Goal: Task Accomplishment & Management: Use online tool/utility

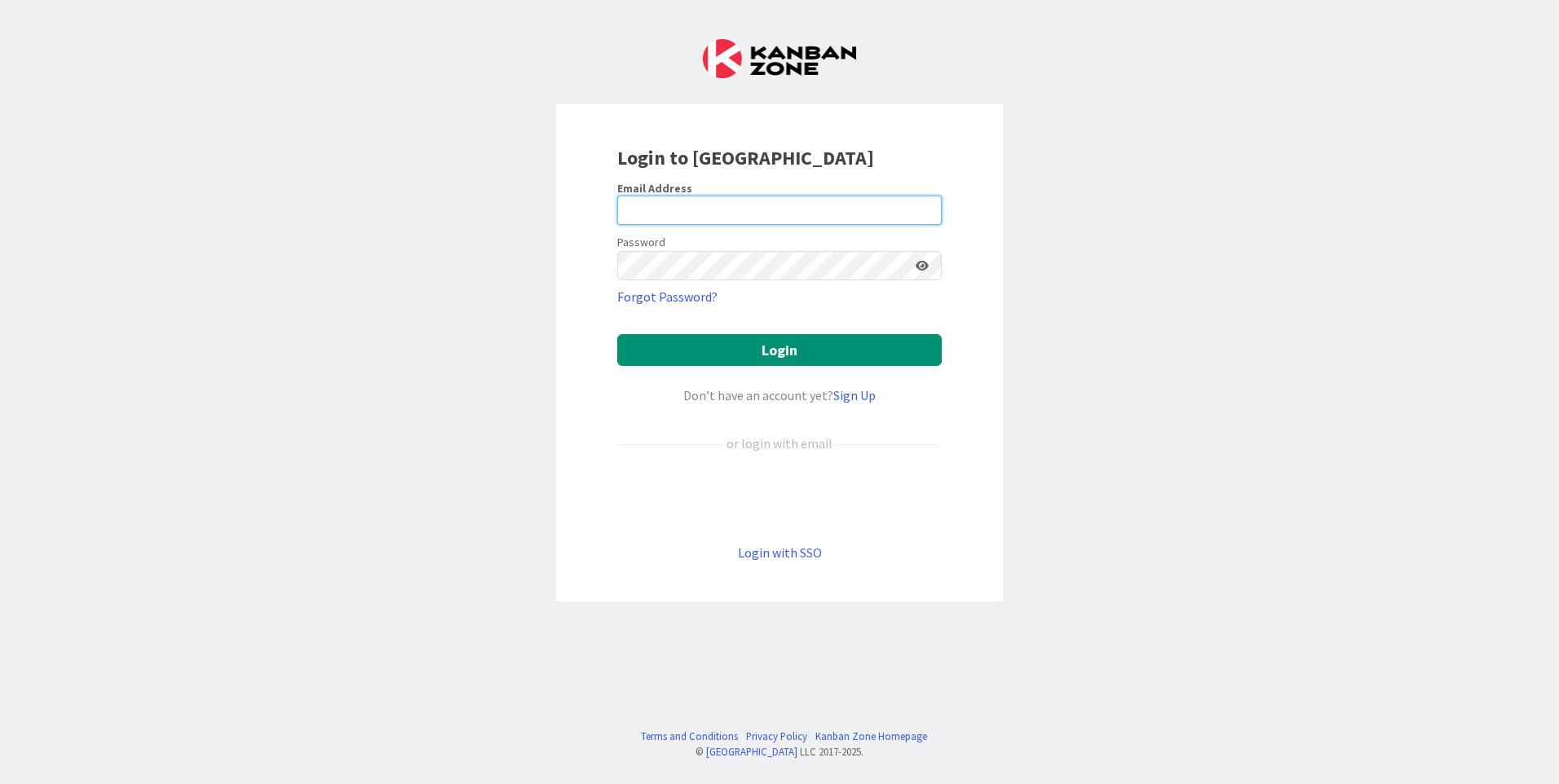
type input "manju.kaphle@mrcglobal.com"
click at [824, 550] on div "Login with SSO" at bounding box center [779, 552] width 324 height 19
click at [760, 553] on link "Login with SSO" at bounding box center [780, 552] width 84 height 16
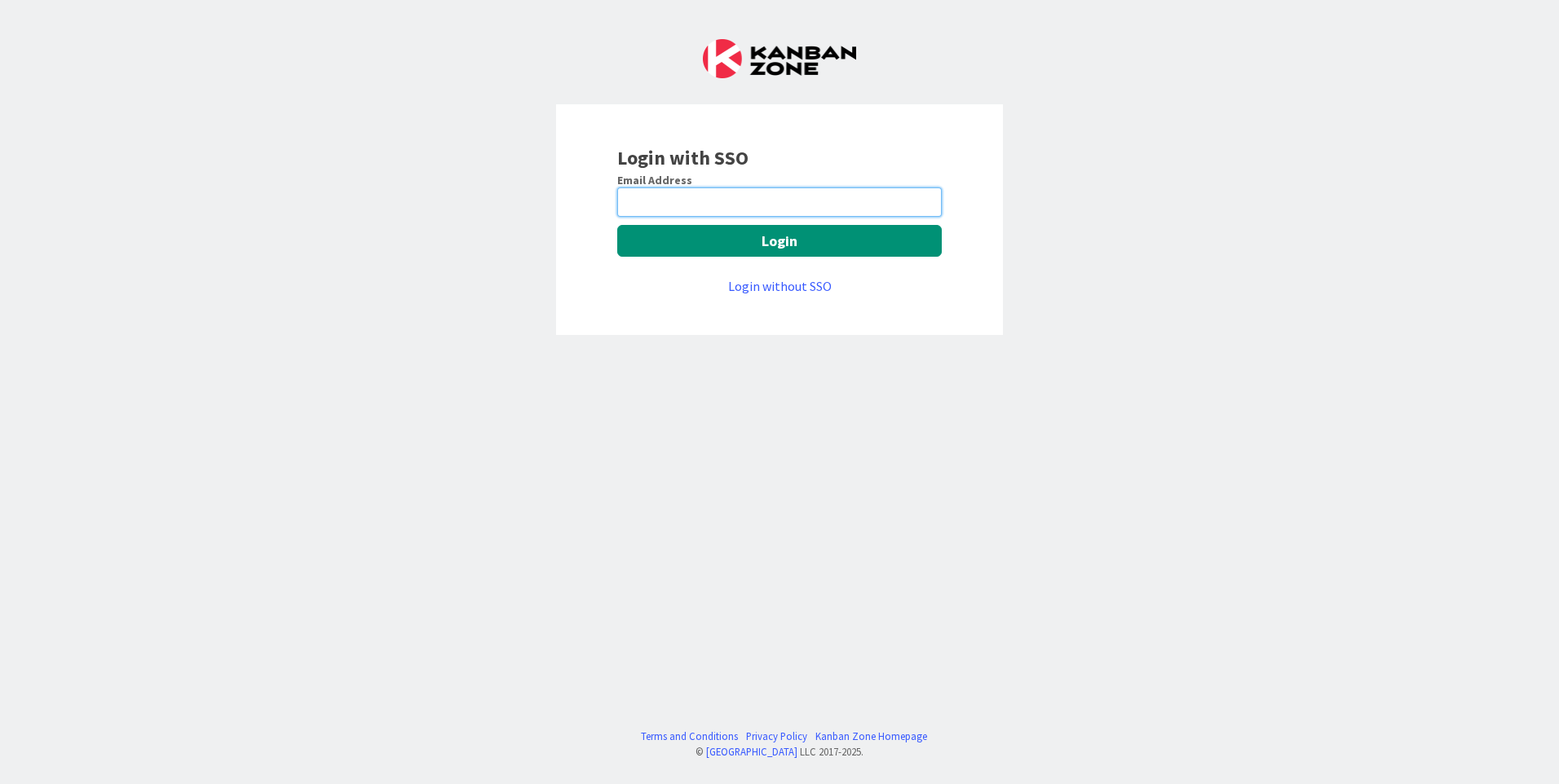
click at [732, 207] on input "email" at bounding box center [779, 202] width 324 height 29
type input "manju.kaphle@mrcglobal.com"
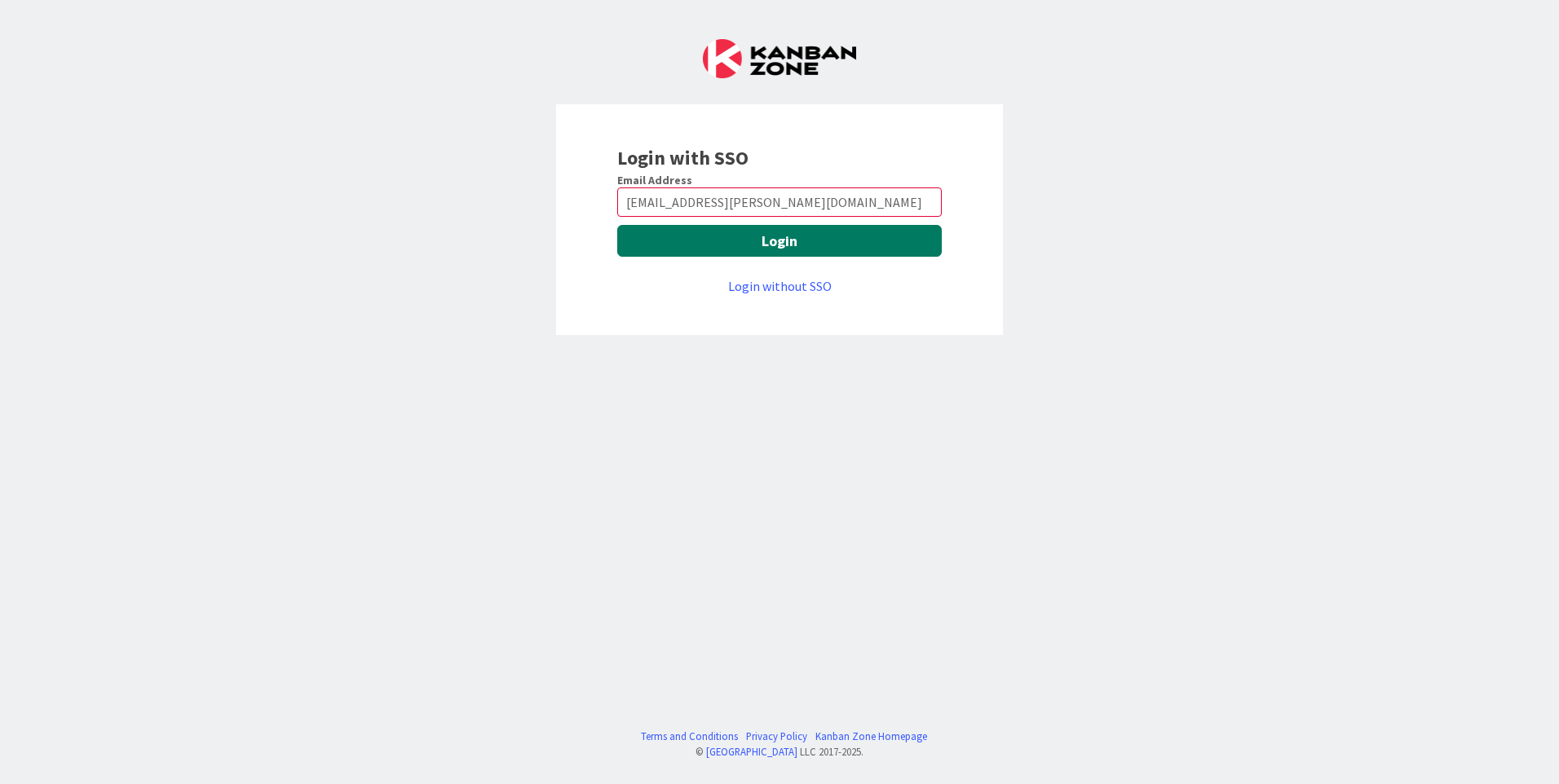
click at [770, 236] on button "Login" at bounding box center [779, 241] width 324 height 32
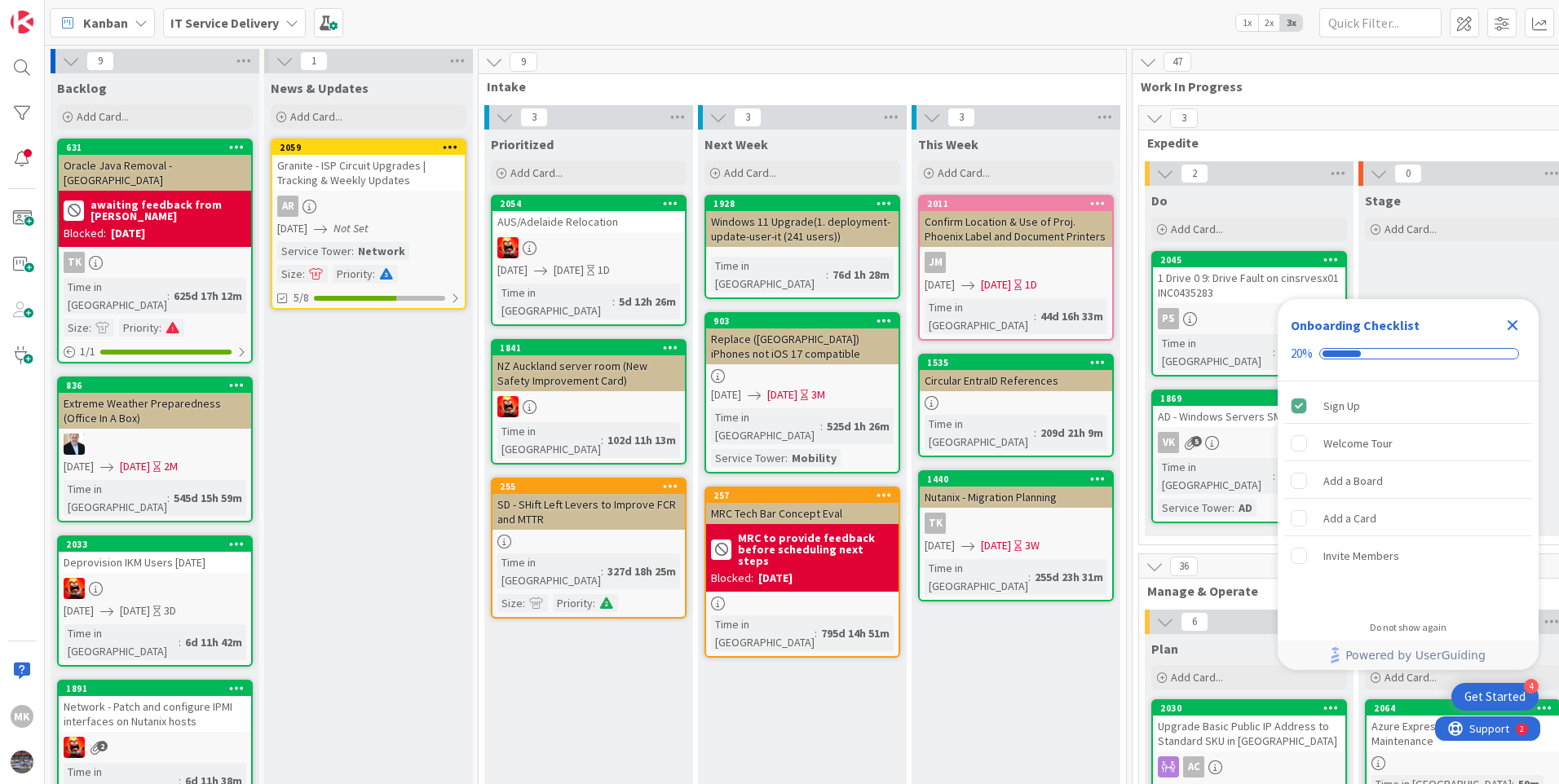
click at [1515, 324] on icon "Close Checklist" at bounding box center [1512, 324] width 19 height 19
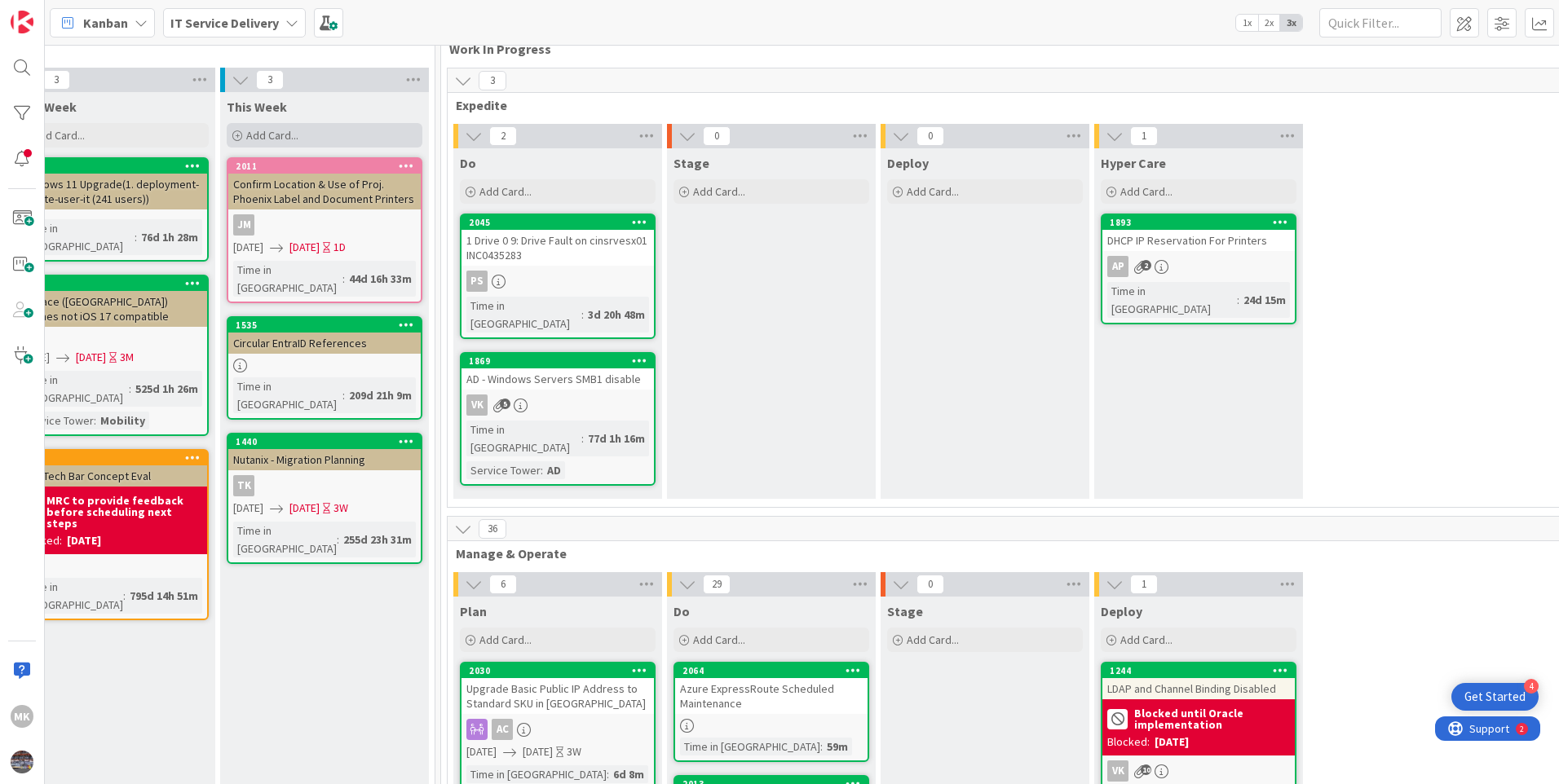
scroll to position [0, 692]
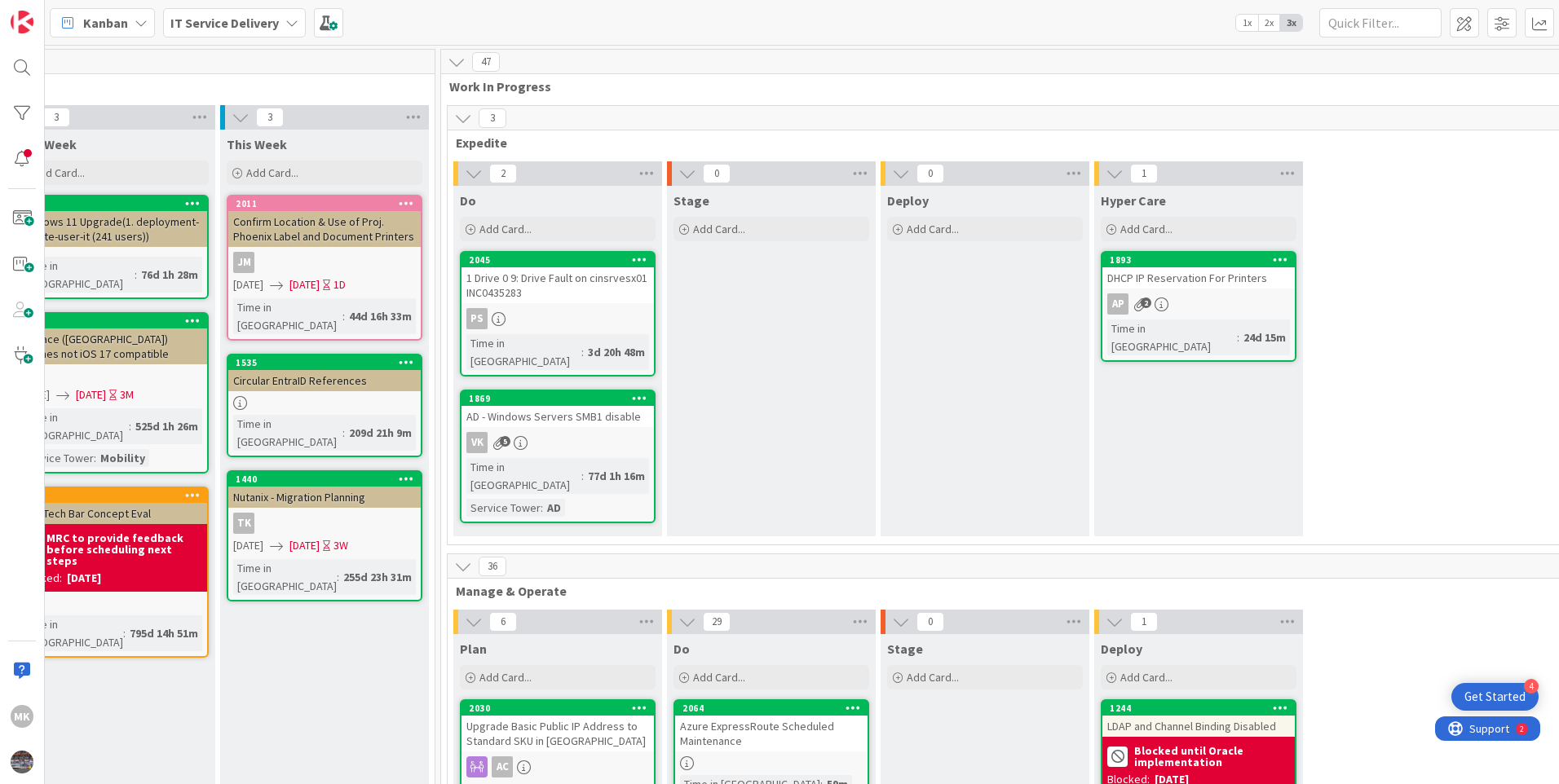
click at [255, 20] on b "IT Service Delivery" at bounding box center [224, 22] width 108 height 16
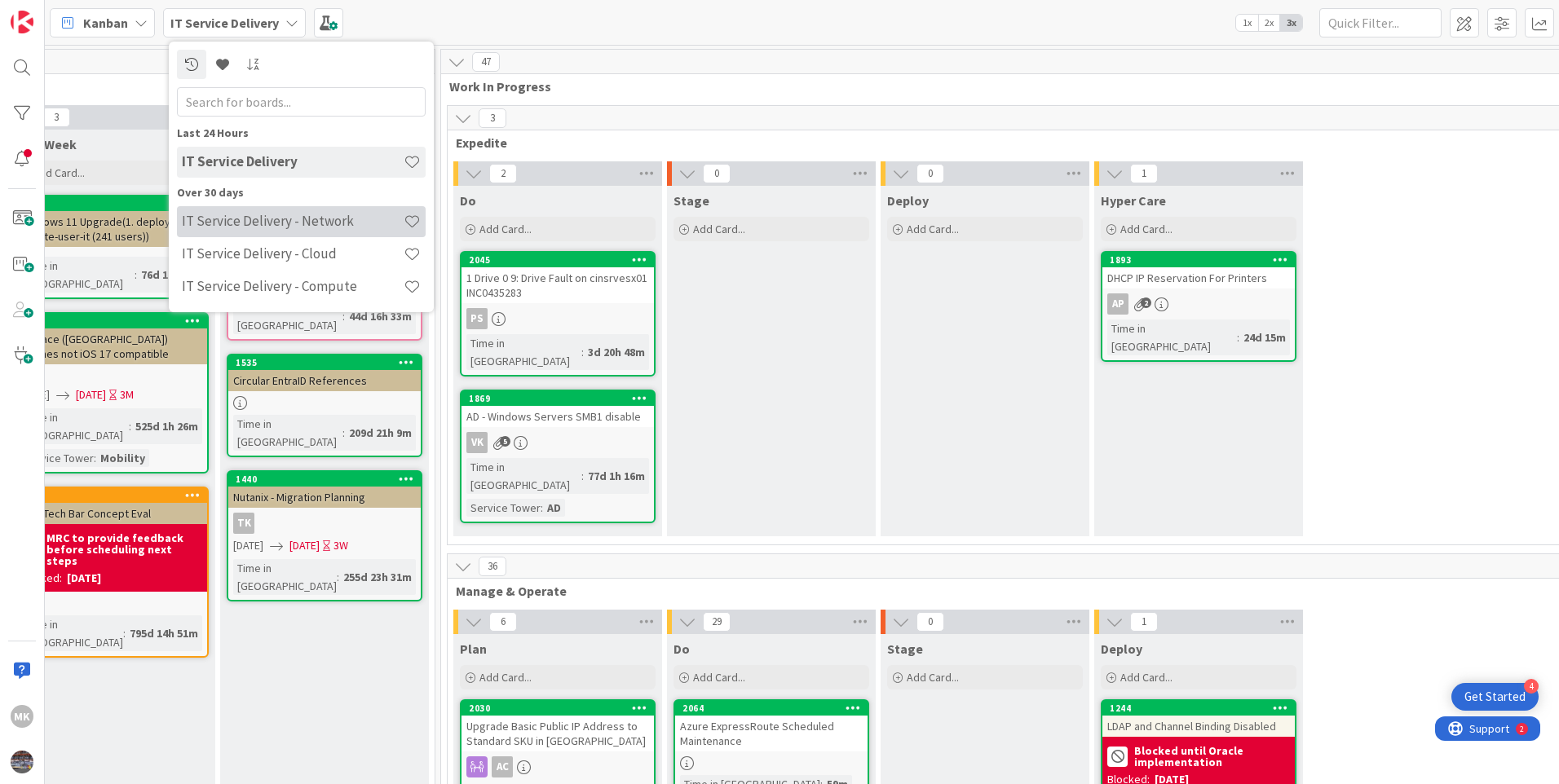
click at [279, 221] on h4 "IT Service Delivery - Network" at bounding box center [292, 220] width 222 height 16
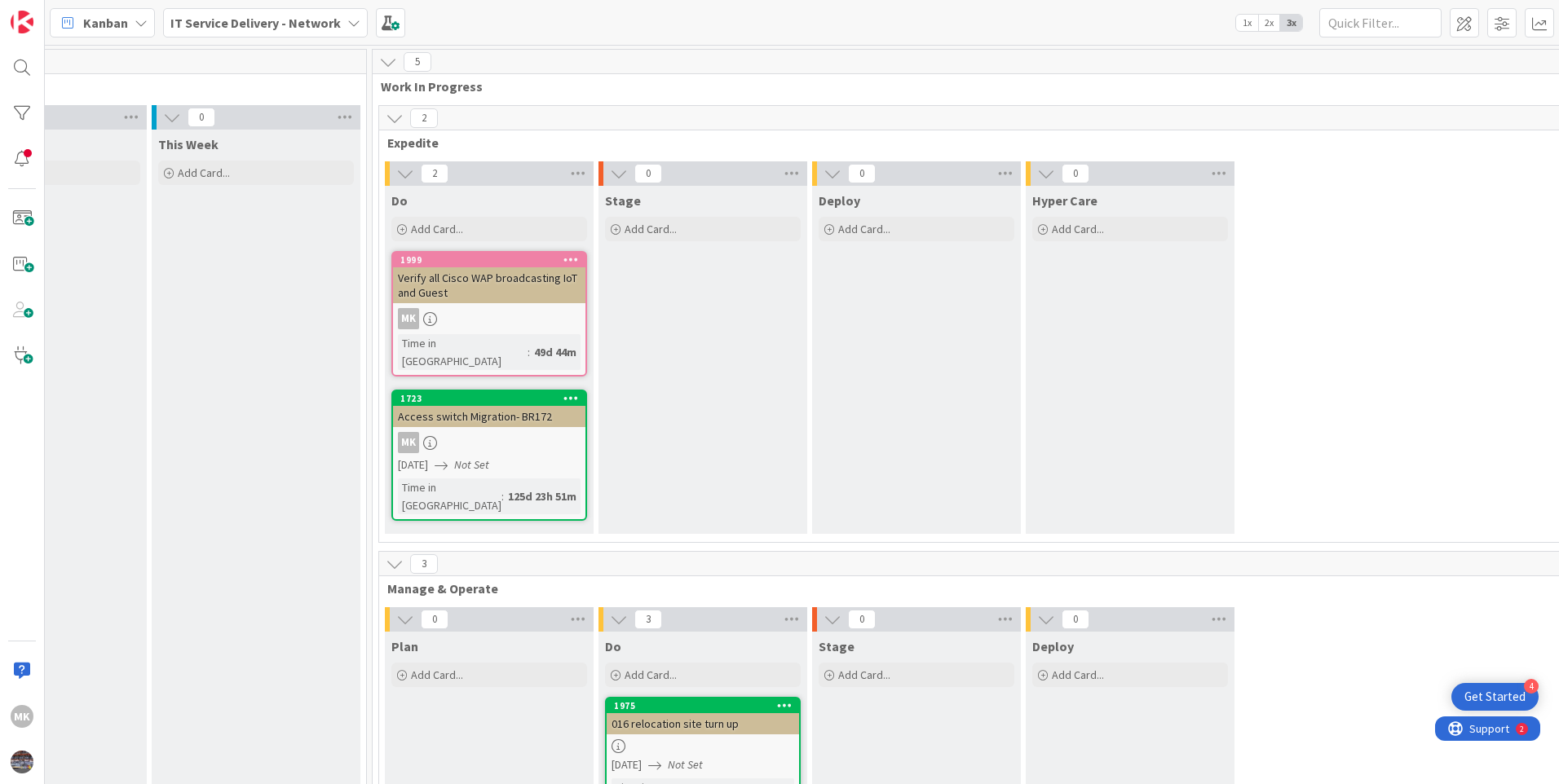
scroll to position [0, 755]
click at [540, 432] on div "MK" at bounding box center [493, 442] width 192 height 21
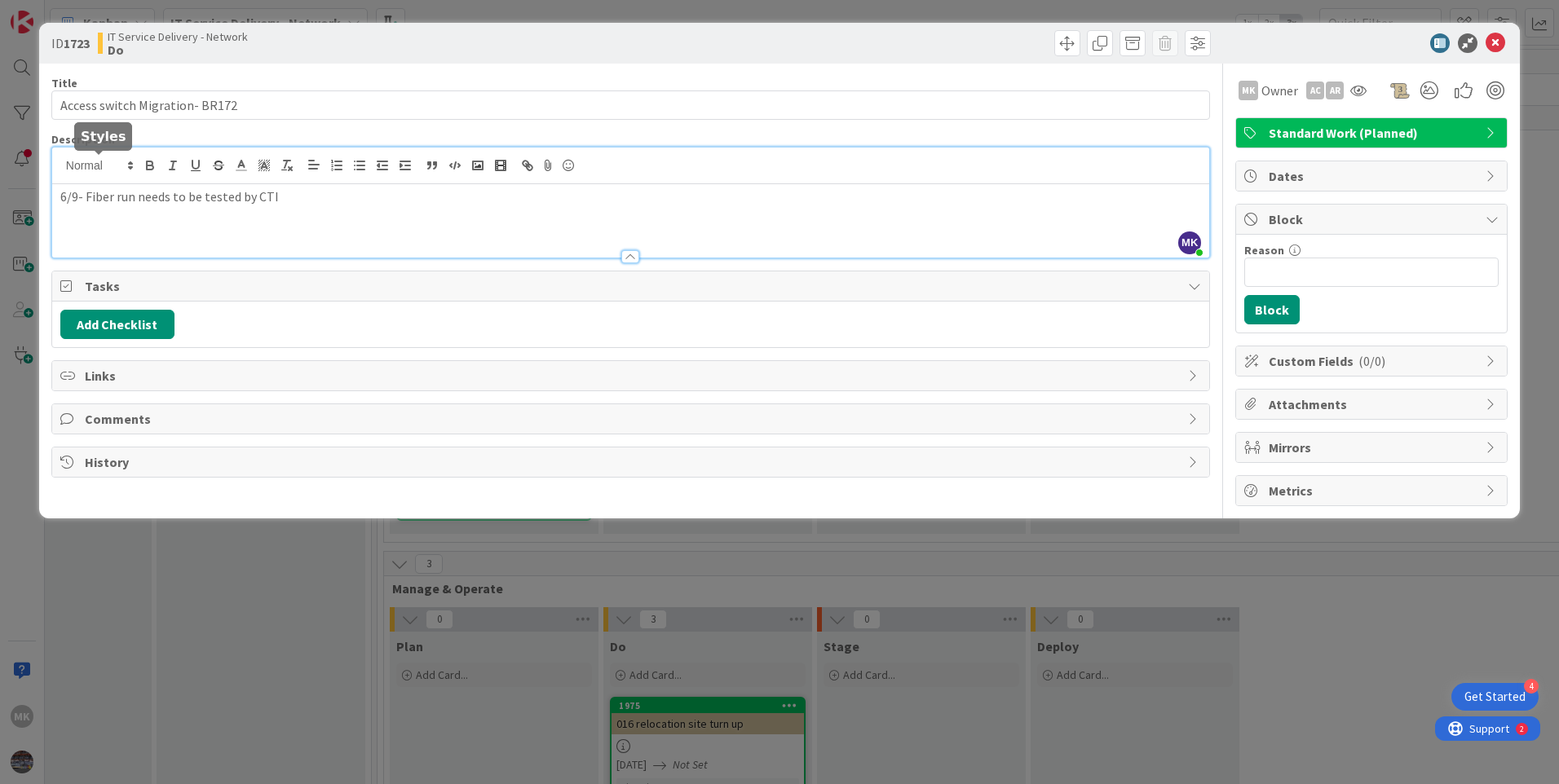
click at [62, 173] on div "MK [PERSON_NAME] just joined 6/9- Fiber run needs to be tested by CTI" at bounding box center [630, 203] width 1156 height 110
click at [118, 189] on p "9/22" at bounding box center [630, 197] width 1140 height 18
click at [1504, 40] on icon at bounding box center [1494, 43] width 19 height 19
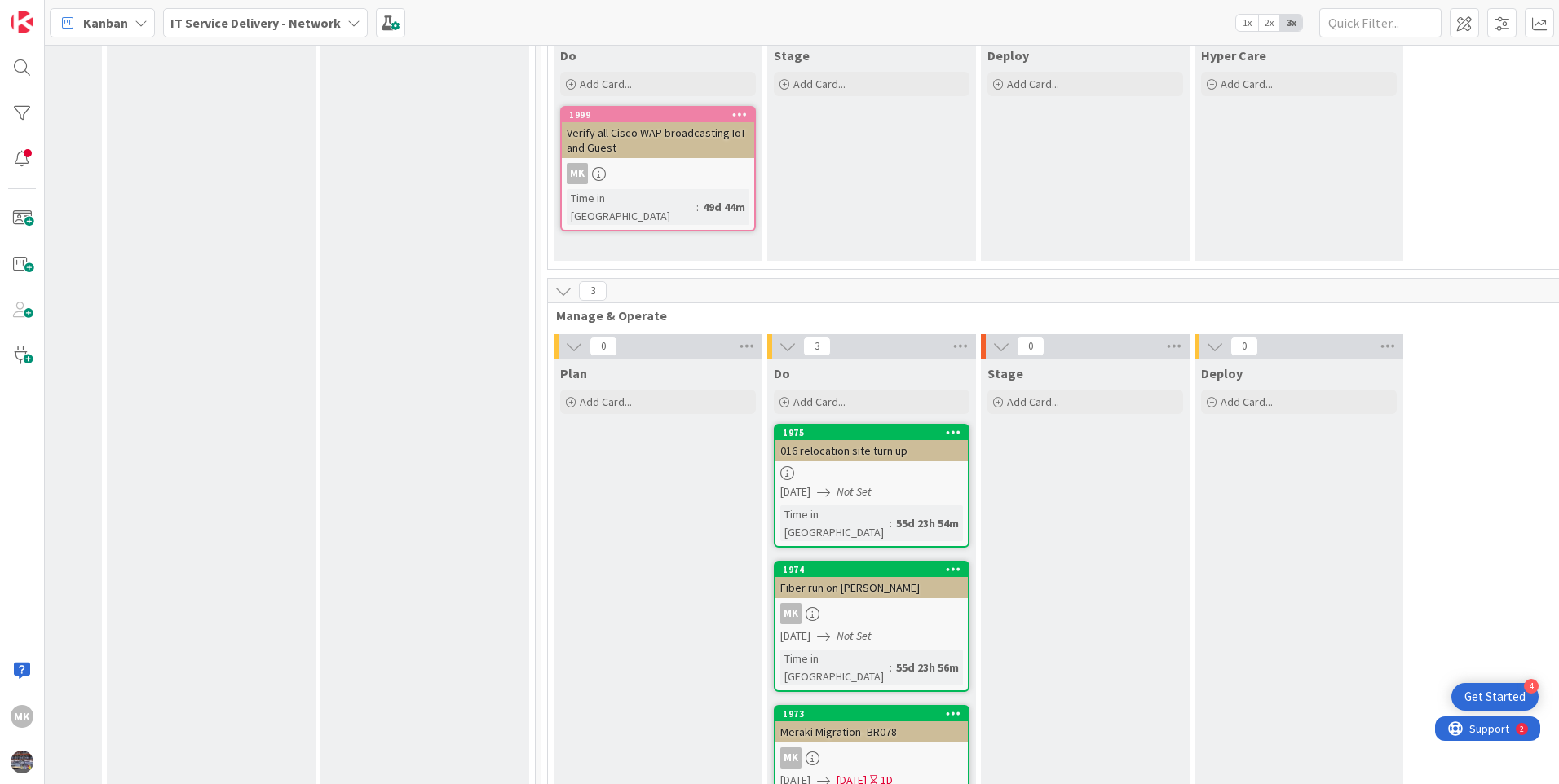
scroll to position [163, 591]
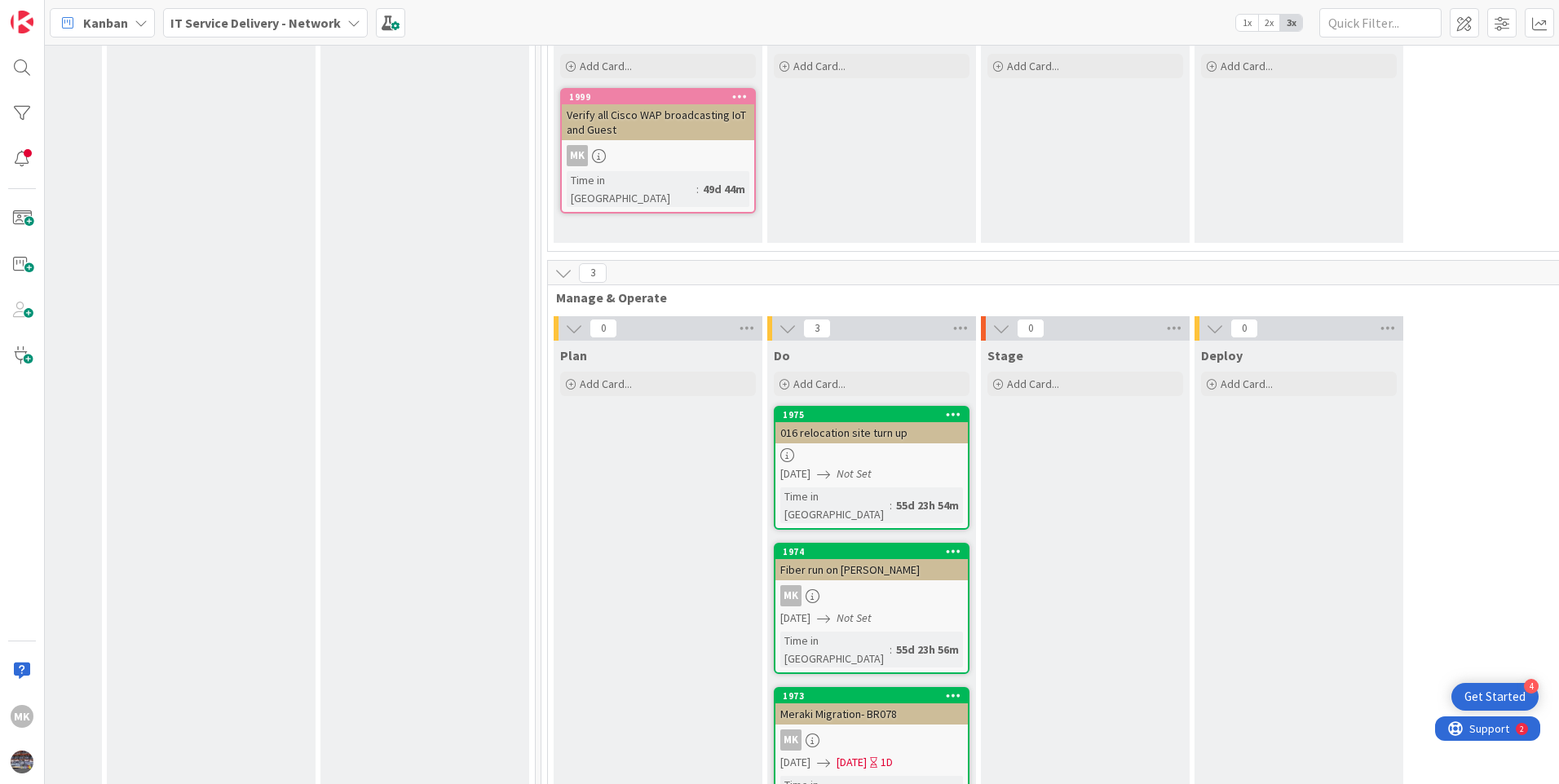
click at [663, 149] on div "MK" at bounding box center [657, 155] width 192 height 21
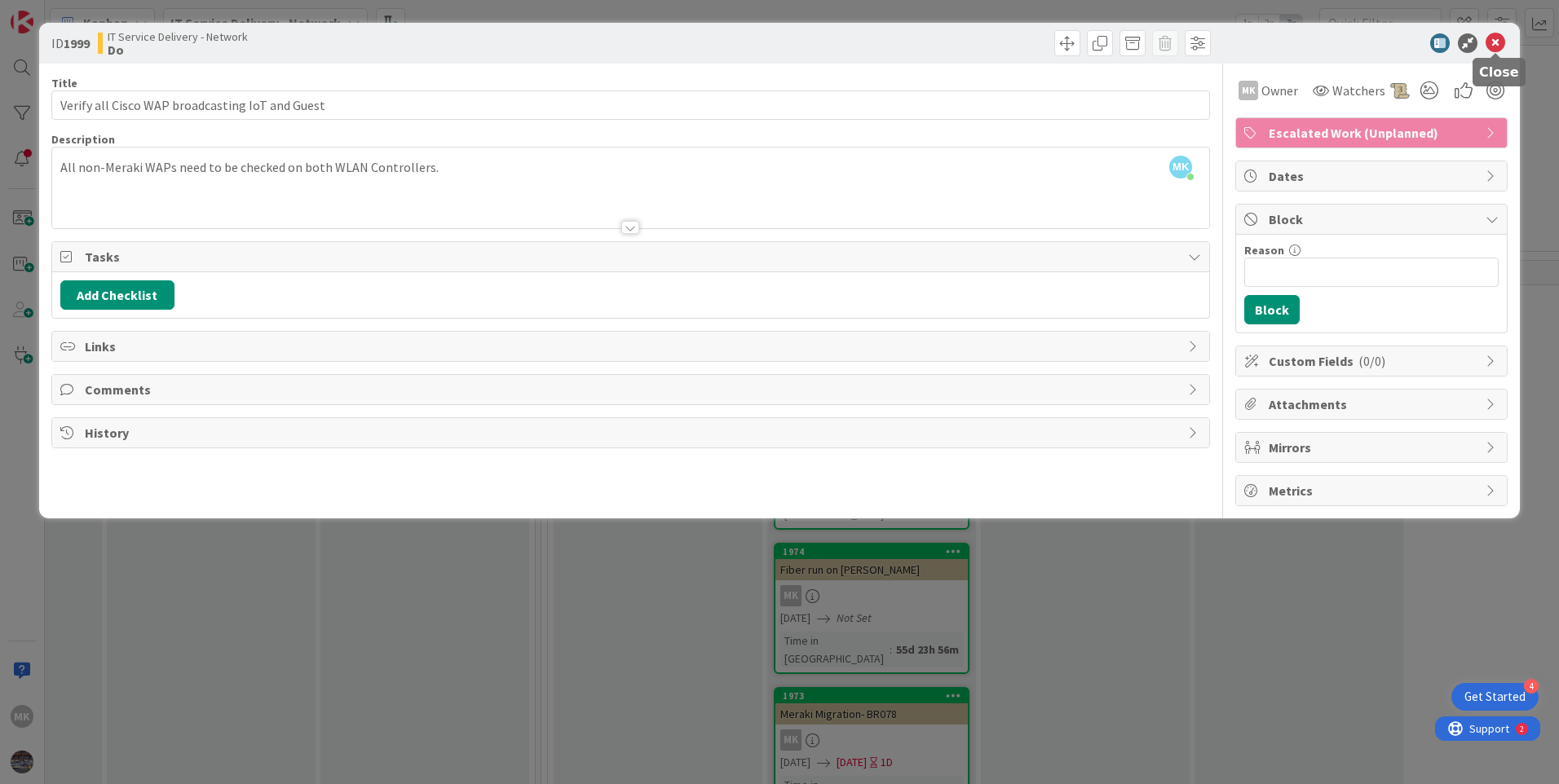
click at [1498, 43] on icon at bounding box center [1494, 43] width 19 height 19
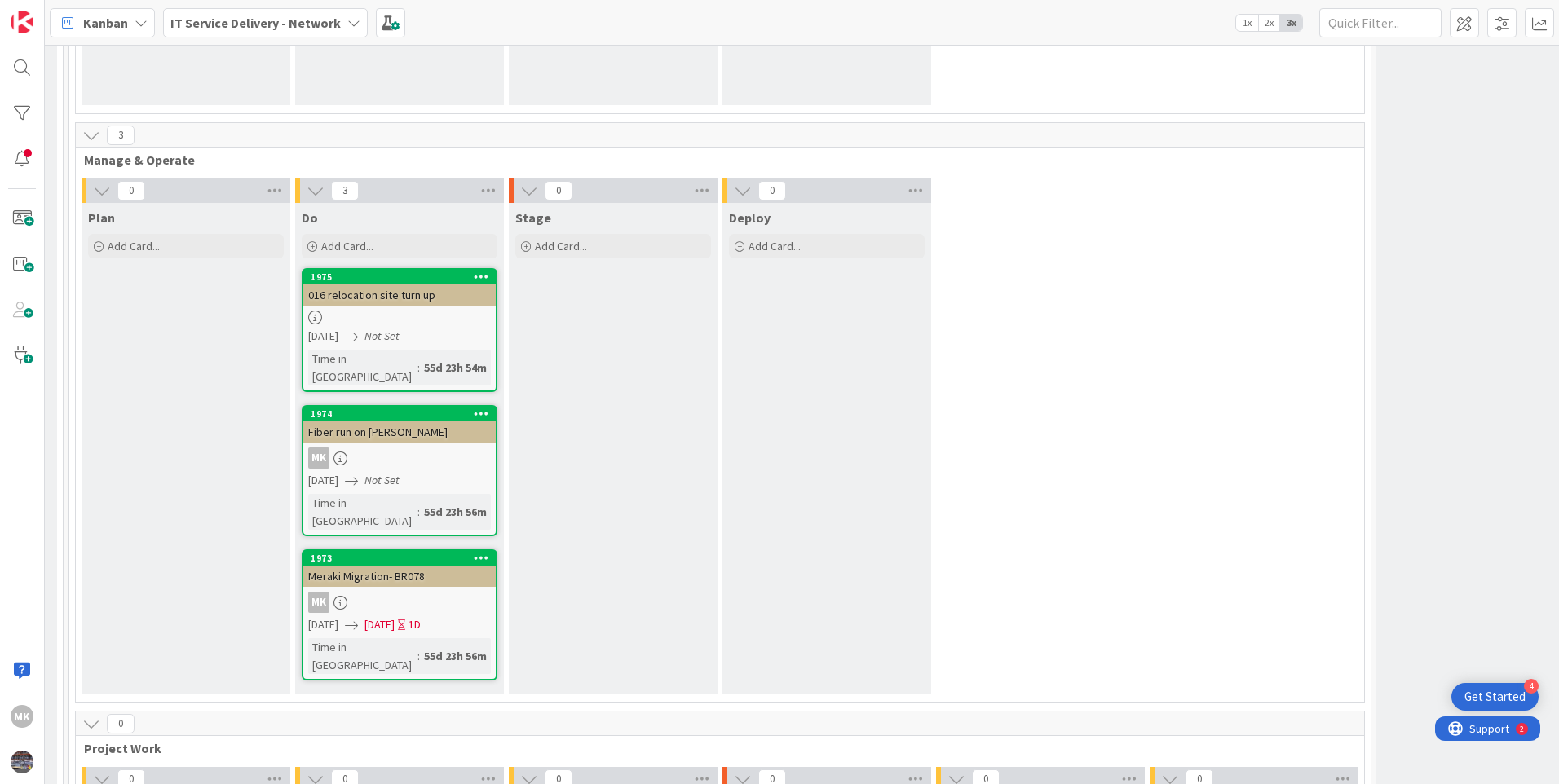
scroll to position [326, 1063]
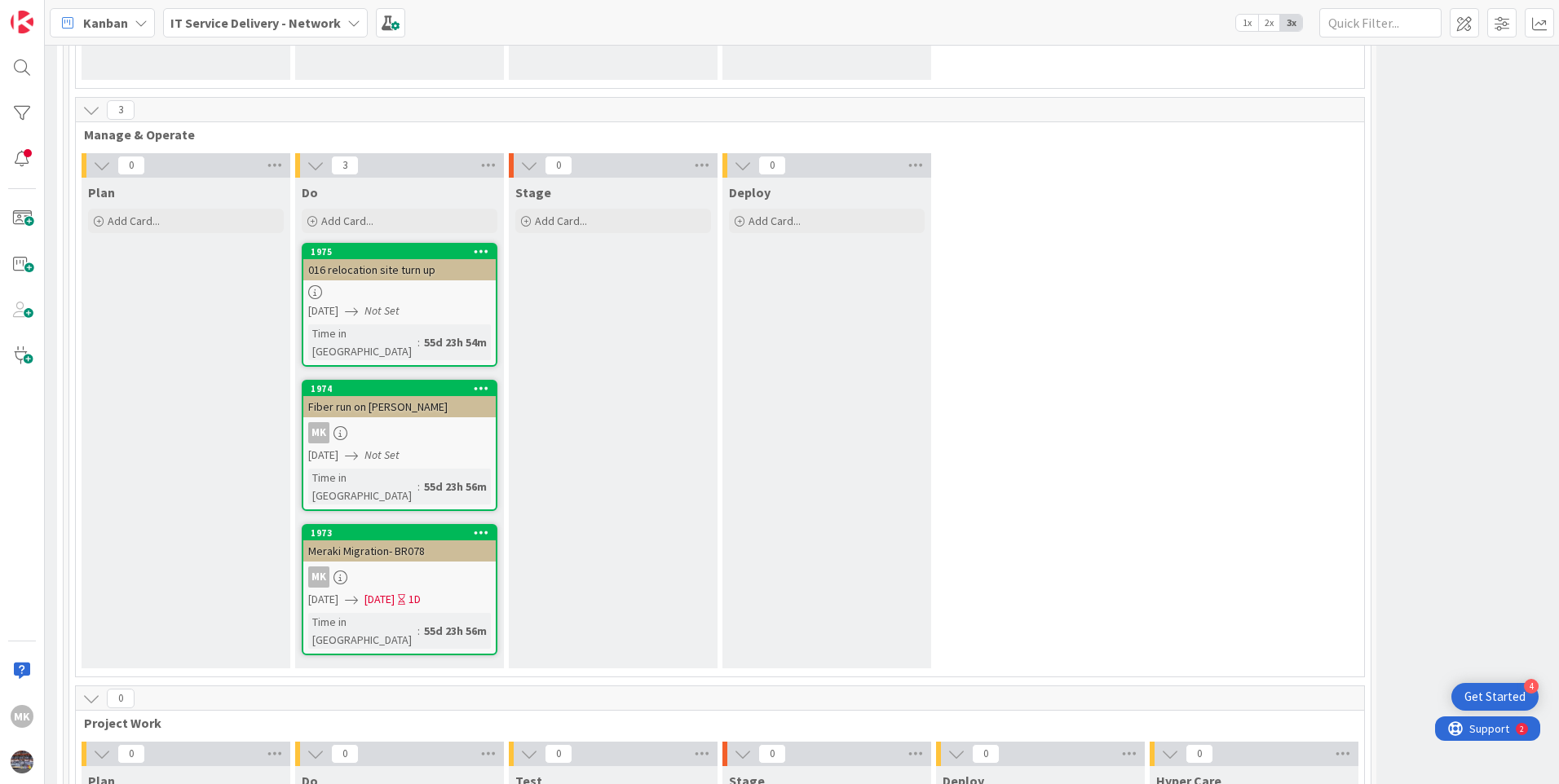
click at [366, 285] on link "1975 016 relocation site turn up [DATE] Not Set Time in [GEOGRAPHIC_DATA] : 55d…" at bounding box center [399, 304] width 196 height 124
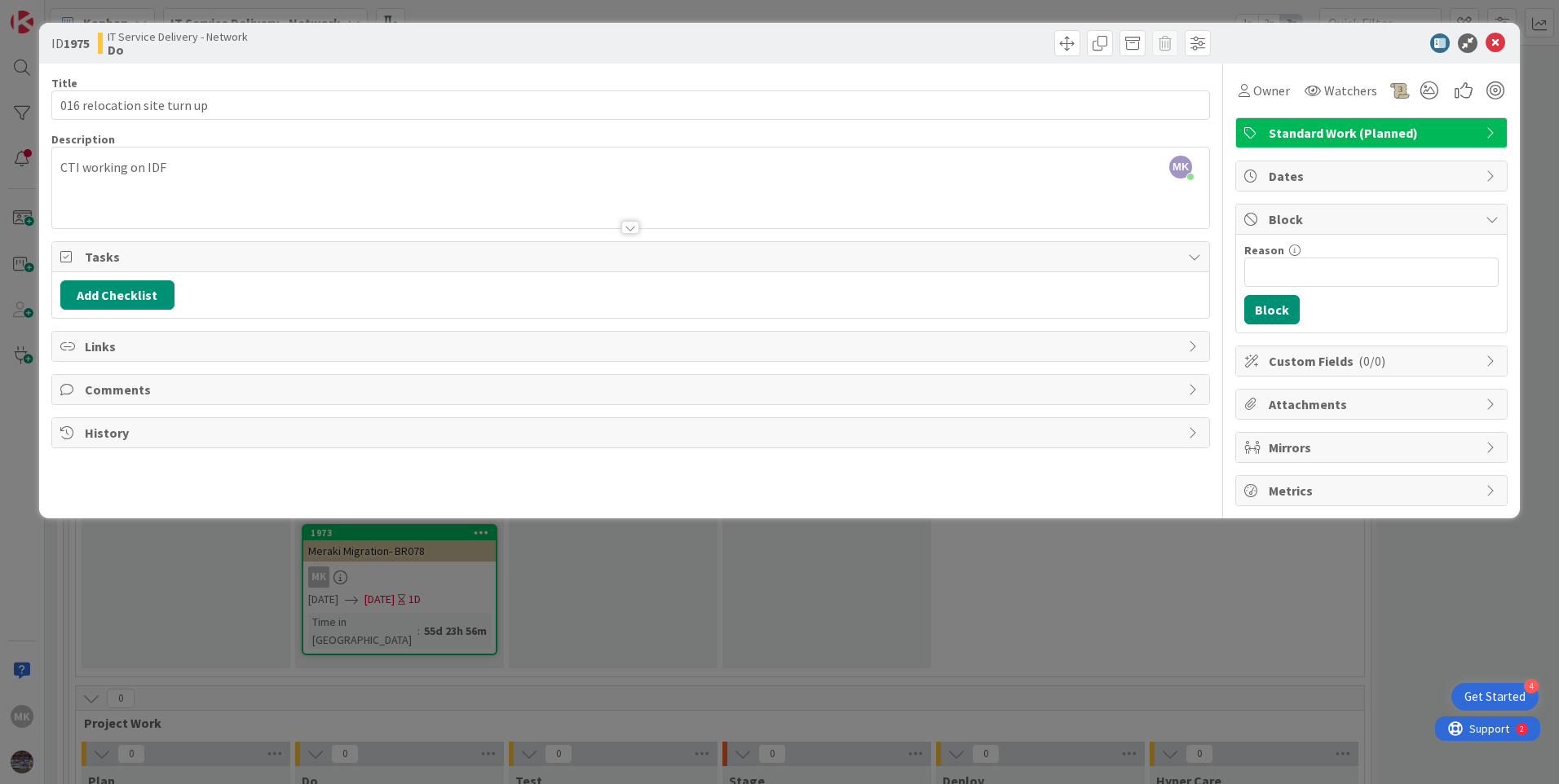
click at [61, 168] on div "MK [PERSON_NAME] just joined CTI working on IDF" at bounding box center [630, 188] width 1156 height 81
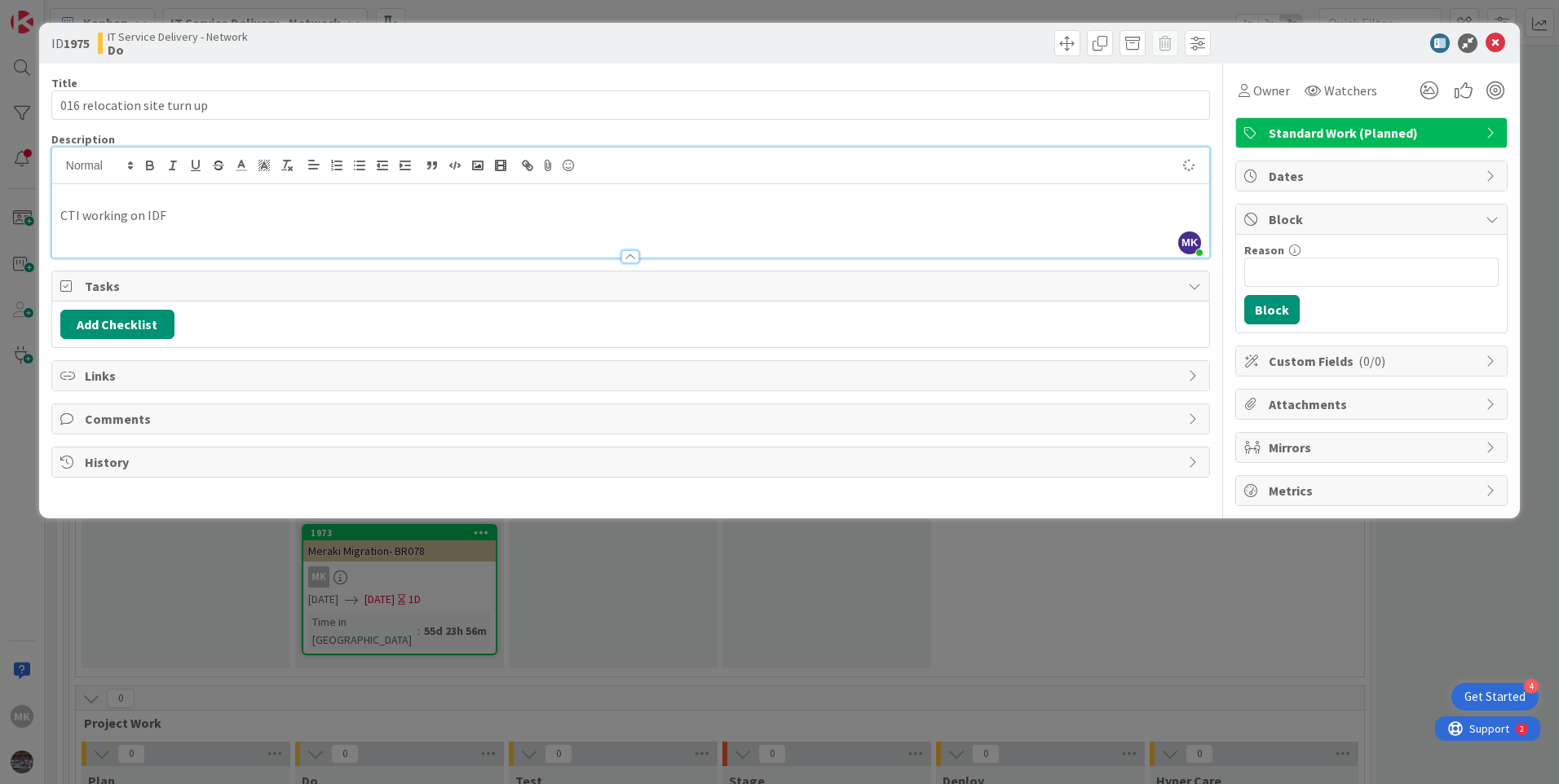
click at [72, 198] on p at bounding box center [630, 197] width 1140 height 18
click at [1497, 44] on icon at bounding box center [1494, 43] width 19 height 19
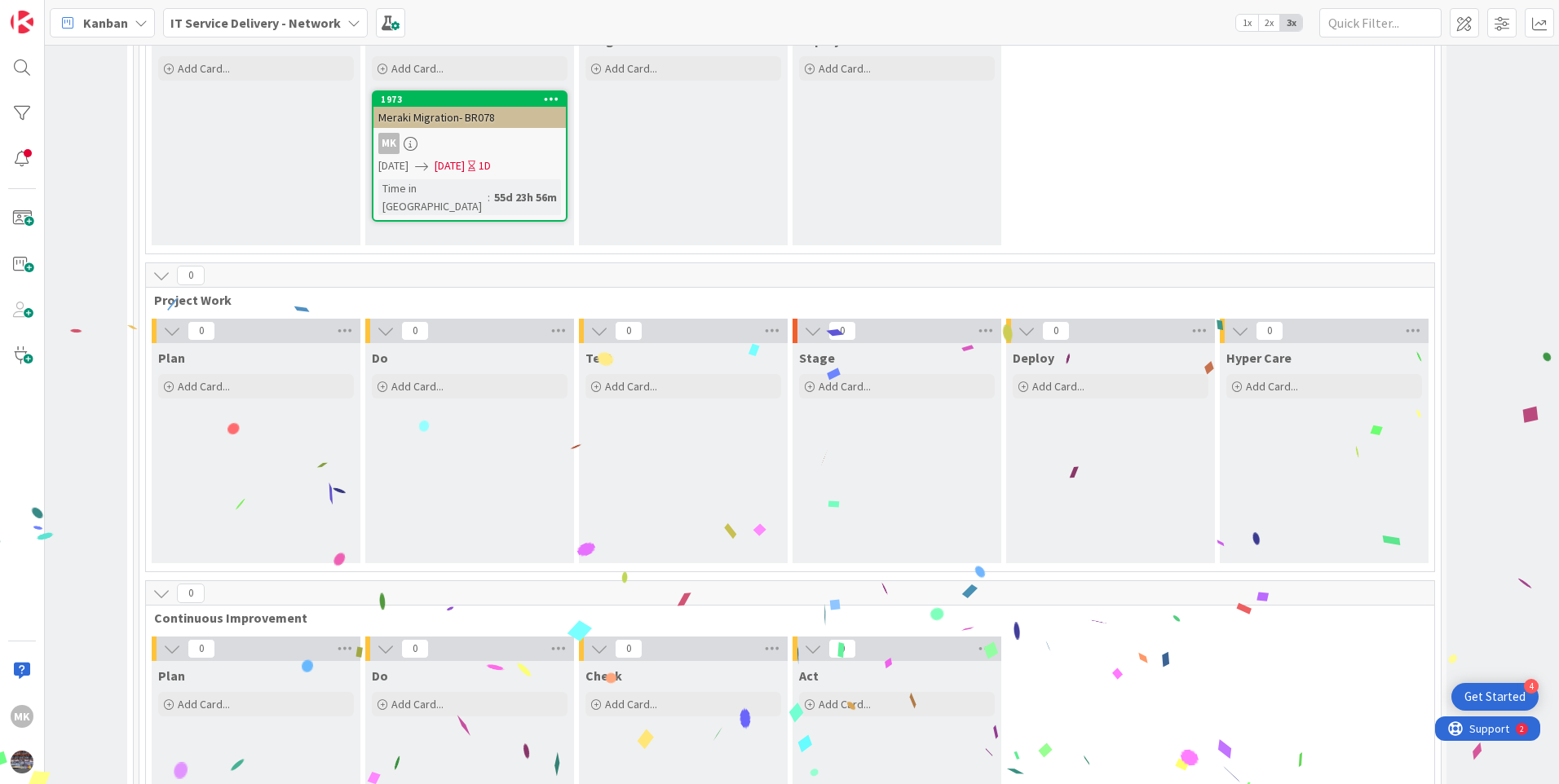
scroll to position [124, 993]
